Goal: Transaction & Acquisition: Obtain resource

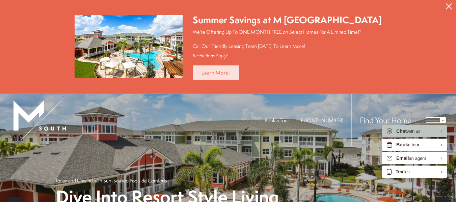
click at [224, 69] on link "Learn More!" at bounding box center [216, 73] width 46 height 15
click at [449, 5] on icon "Close Alert" at bounding box center [449, 6] width 6 height 6
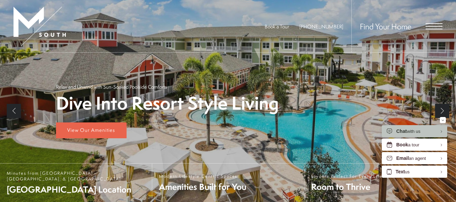
click at [438, 24] on span "Open Menu" at bounding box center [434, 26] width 17 height 6
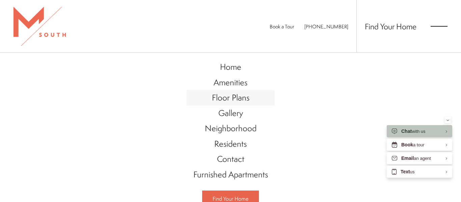
click at [233, 100] on span "Floor Plans" at bounding box center [231, 97] width 38 height 11
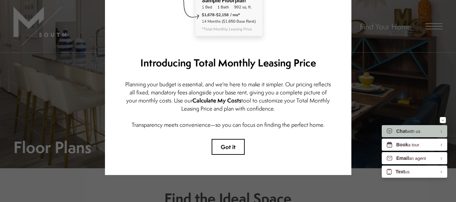
scroll to position [9, 0]
click at [223, 141] on button "Got it" at bounding box center [228, 147] width 33 height 16
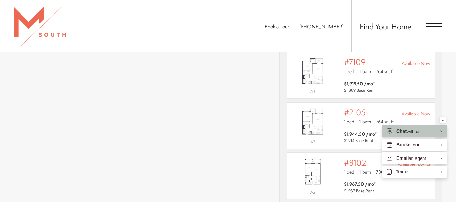
scroll to position [518, 0]
drag, startPoint x: 222, startPoint y: 133, endPoint x: 241, endPoint y: 20, distance: 114.0
click at [241, 20] on div "Book a Tour [PHONE_NUMBER] Find Your Home" at bounding box center [228, 26] width 456 height 52
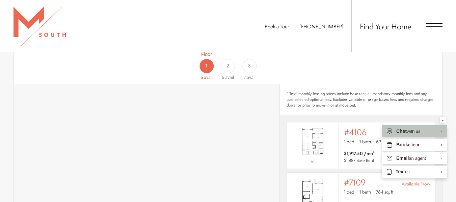
scroll to position [391, 0]
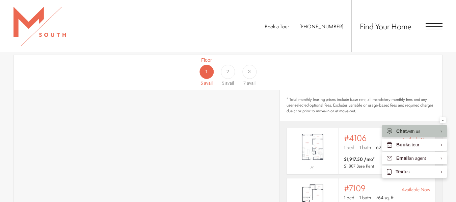
click at [228, 68] on span "2" at bounding box center [228, 71] width 3 height 7
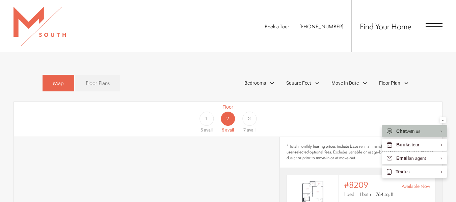
scroll to position [388, 0]
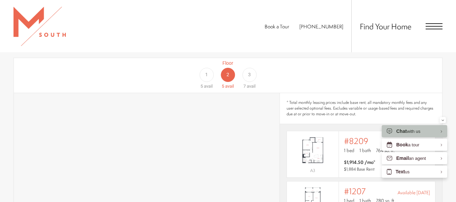
click at [204, 68] on div "1" at bounding box center [207, 75] width 14 height 14
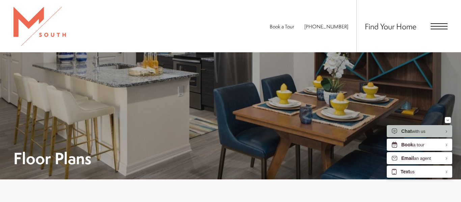
scroll to position [55, 0]
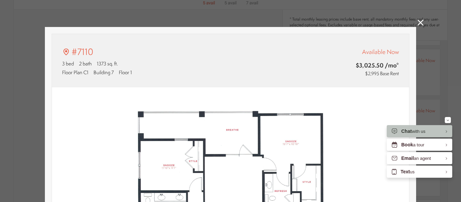
type input "**********"
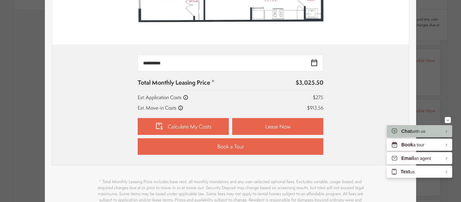
scroll to position [292, 0]
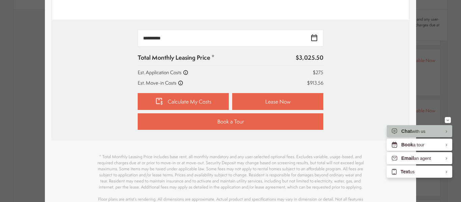
click at [205, 102] on link "Calculate My Costs" at bounding box center [183, 101] width 91 height 17
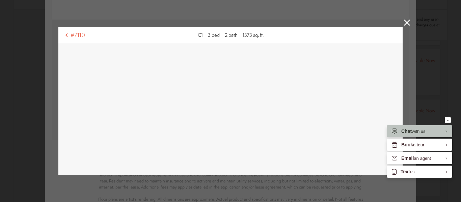
click at [405, 27] on link at bounding box center [407, 24] width 6 height 8
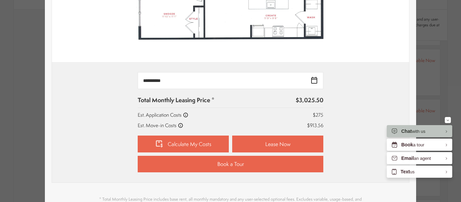
scroll to position [278, 0]
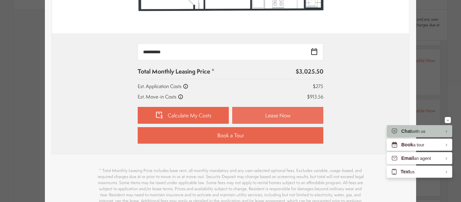
click at [261, 114] on link "Lease Now" at bounding box center [277, 115] width 91 height 17
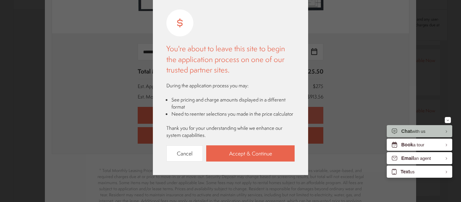
scroll to position [0, 0]
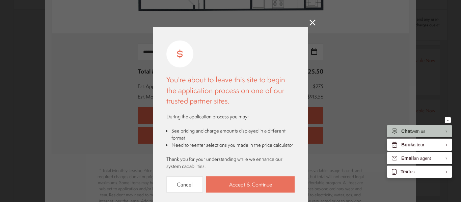
click at [233, 184] on link "Accept & Continue" at bounding box center [250, 185] width 89 height 17
click at [312, 24] on icon at bounding box center [313, 23] width 6 height 6
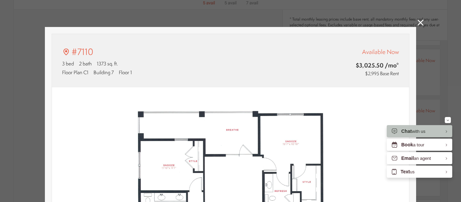
click at [419, 23] on icon at bounding box center [421, 23] width 6 height 6
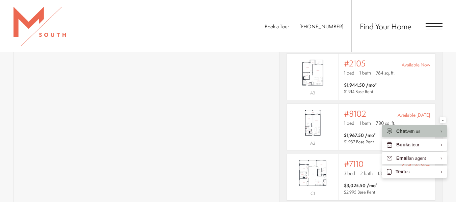
scroll to position [514, 0]
click at [434, 24] on span "Open Menu" at bounding box center [434, 23] width 17 height 1
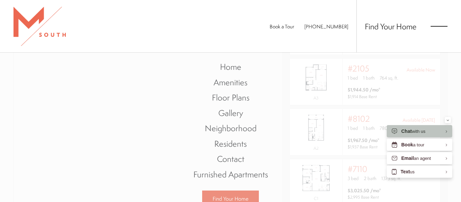
scroll to position [55, 0]
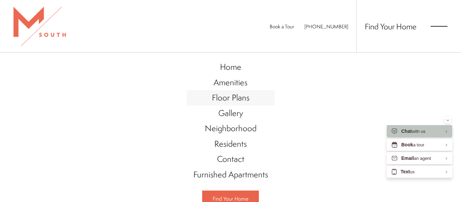
click at [223, 98] on span "Floor Plans" at bounding box center [231, 97] width 38 height 11
